Goal: Find specific page/section: Find specific page/section

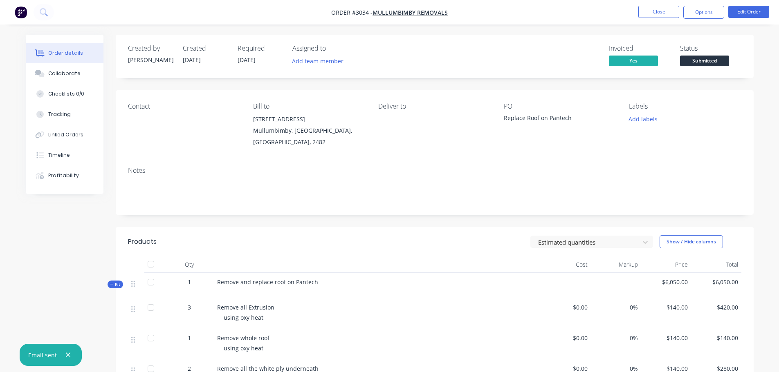
click at [18, 12] on img "button" at bounding box center [21, 12] width 12 height 12
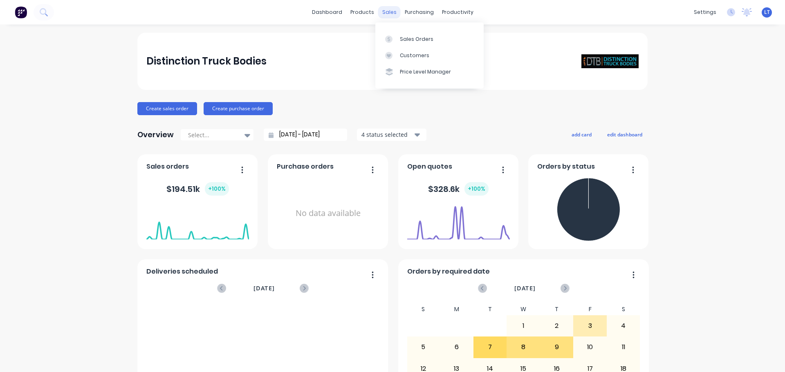
click at [387, 8] on div "sales" at bounding box center [389, 12] width 22 height 12
click at [401, 38] on div "Sales Orders" at bounding box center [417, 39] width 34 height 7
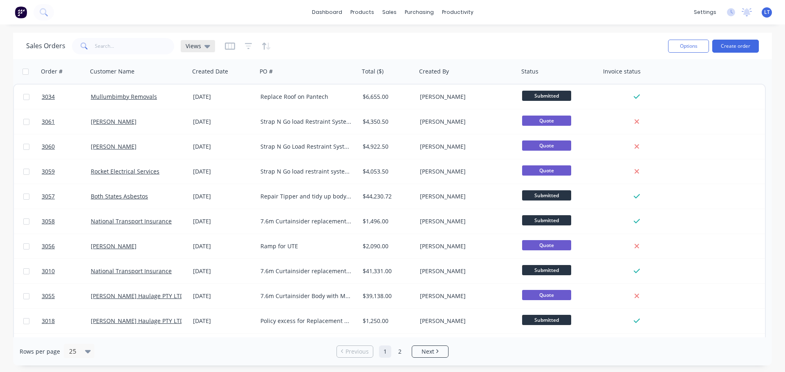
click at [206, 47] on icon at bounding box center [207, 46] width 6 height 3
click at [211, 132] on button "Archived" at bounding box center [229, 132] width 93 height 9
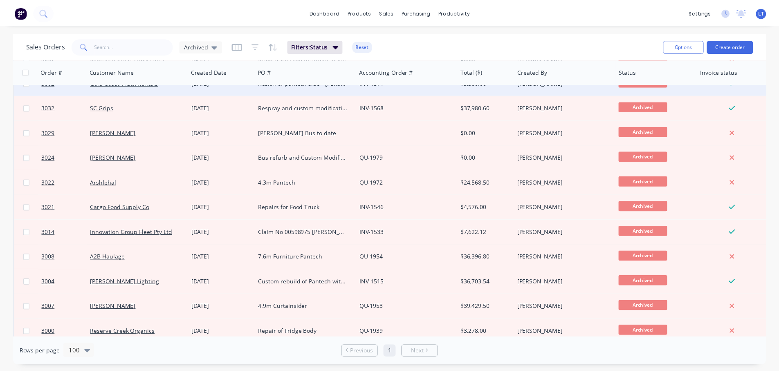
scroll to position [368, 0]
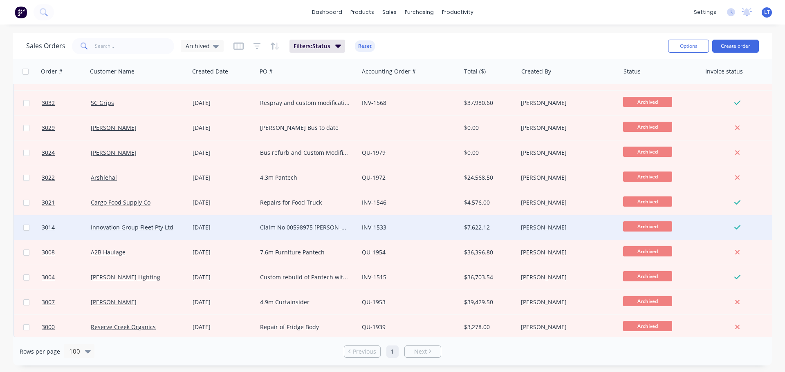
click at [271, 229] on div "Claim No 00598975 [PERSON_NAME] DC61QW Name is [PERSON_NAME] Policy no 32224079…" at bounding box center [305, 228] width 91 height 8
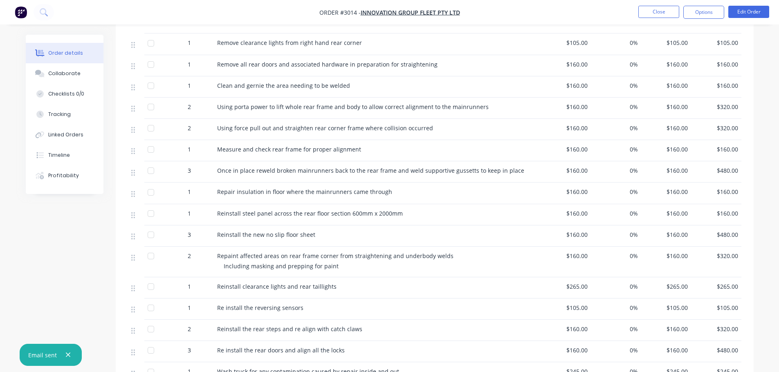
scroll to position [204, 0]
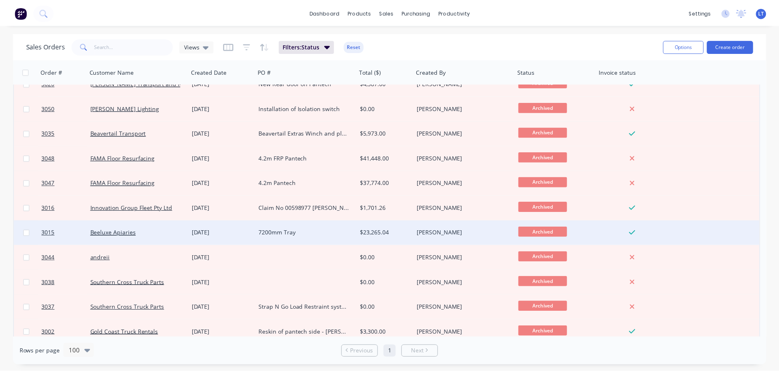
scroll to position [123, 0]
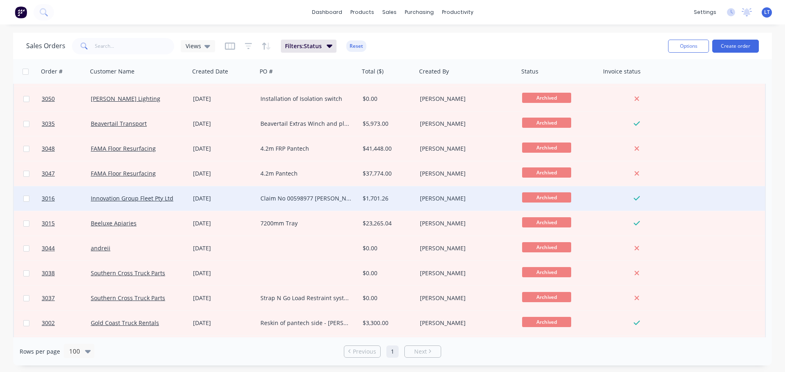
click at [214, 197] on div "[DATE]" at bounding box center [223, 199] width 61 height 8
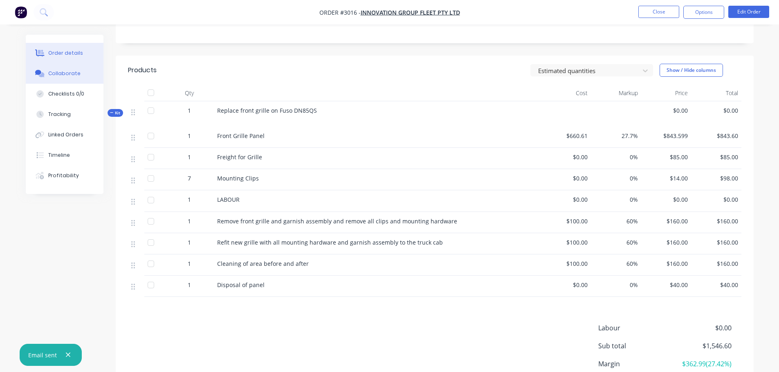
scroll to position [41, 0]
